Goal: Information Seeking & Learning: Understand process/instructions

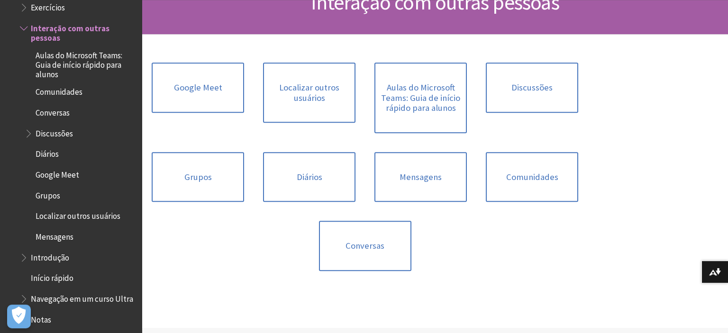
scroll to position [122, 0]
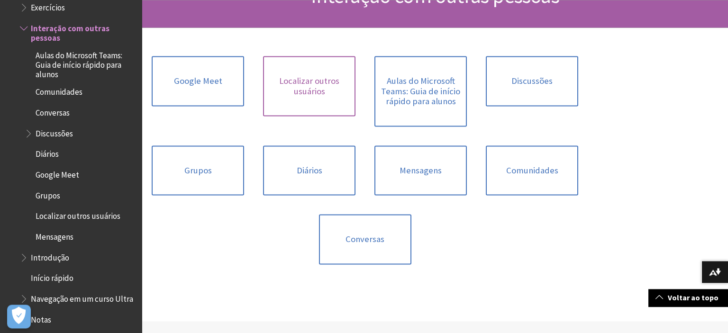
click at [334, 92] on link "Localizar outros usuários" at bounding box center [309, 86] width 92 height 60
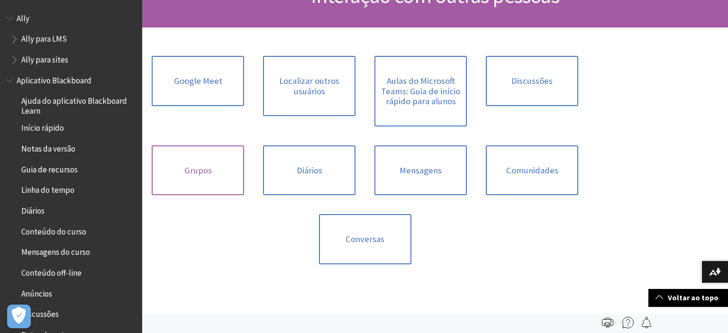
scroll to position [1214, 0]
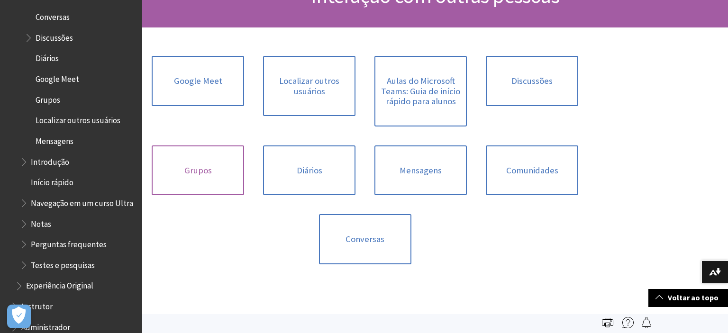
click at [196, 165] on link "Grupos" at bounding box center [198, 170] width 92 height 50
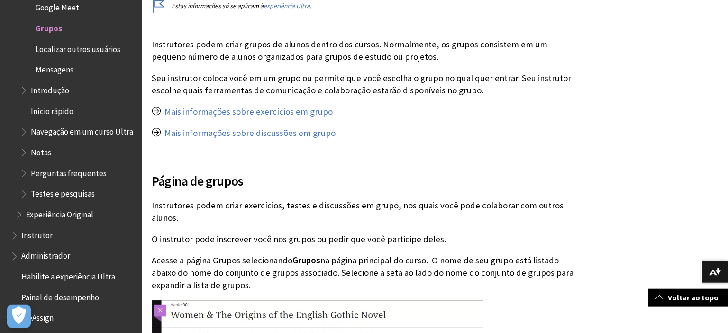
scroll to position [273, 0]
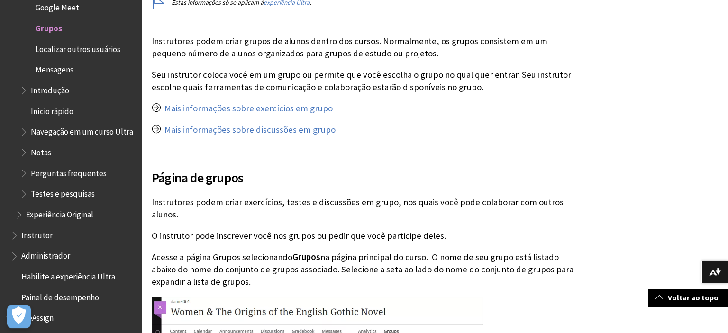
click at [36, 230] on span "Instrutor" at bounding box center [36, 233] width 31 height 13
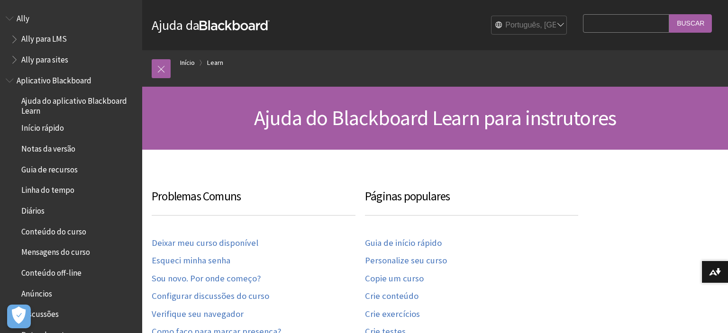
scroll to position [849, 0]
